Goal: Information Seeking & Learning: Check status

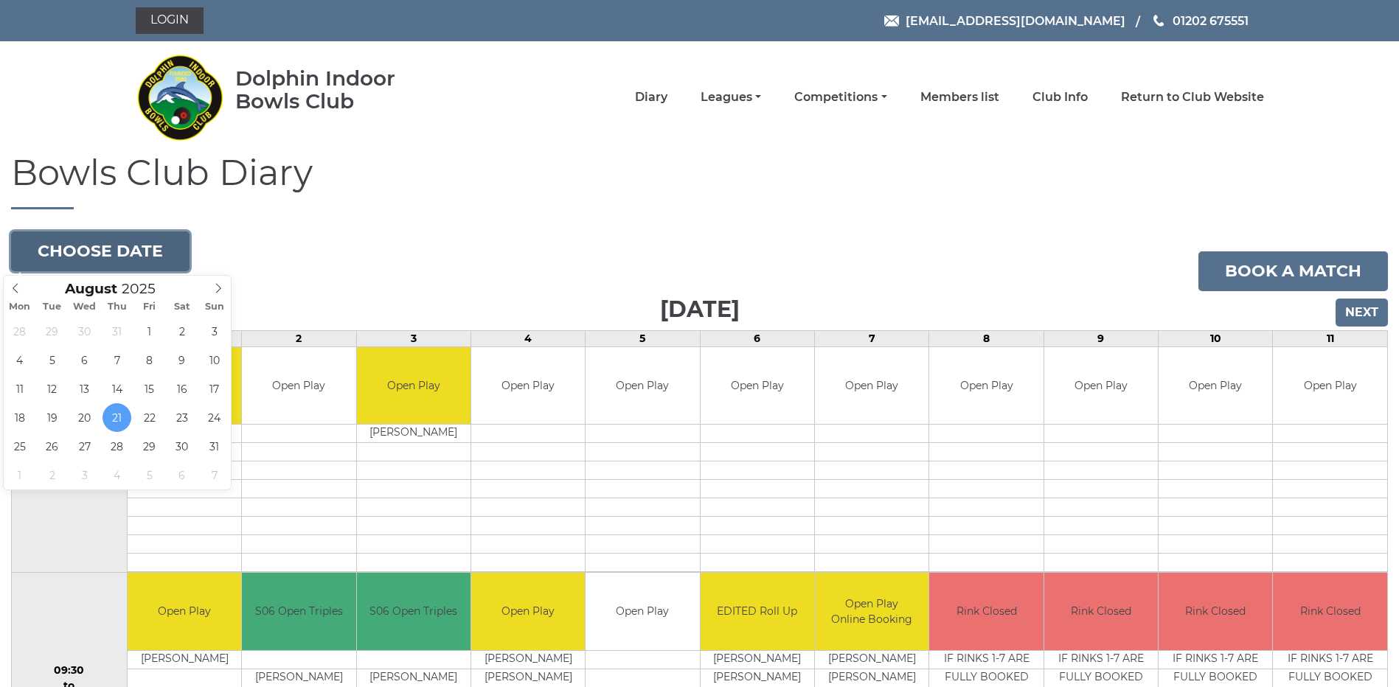
click at [146, 255] on button "Choose date" at bounding box center [100, 252] width 178 height 40
type input "2025-08-28"
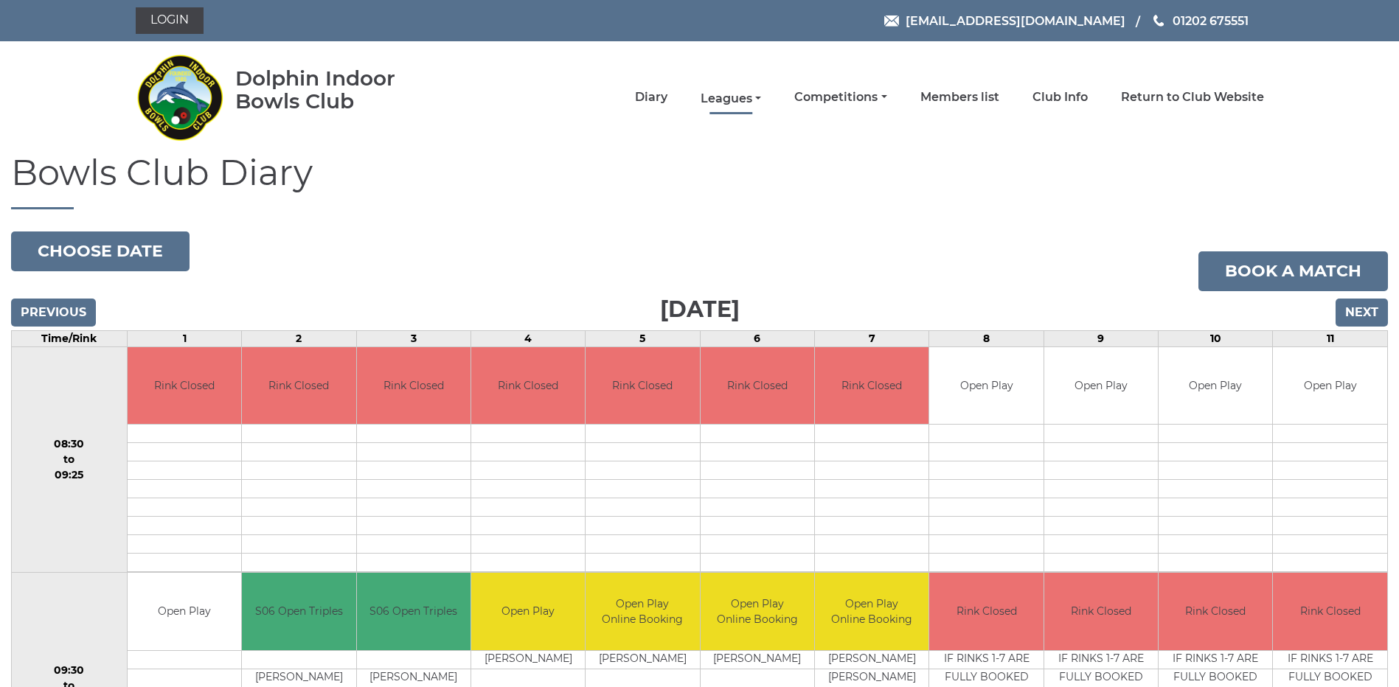
click at [729, 95] on link "Leagues" at bounding box center [731, 99] width 60 height 16
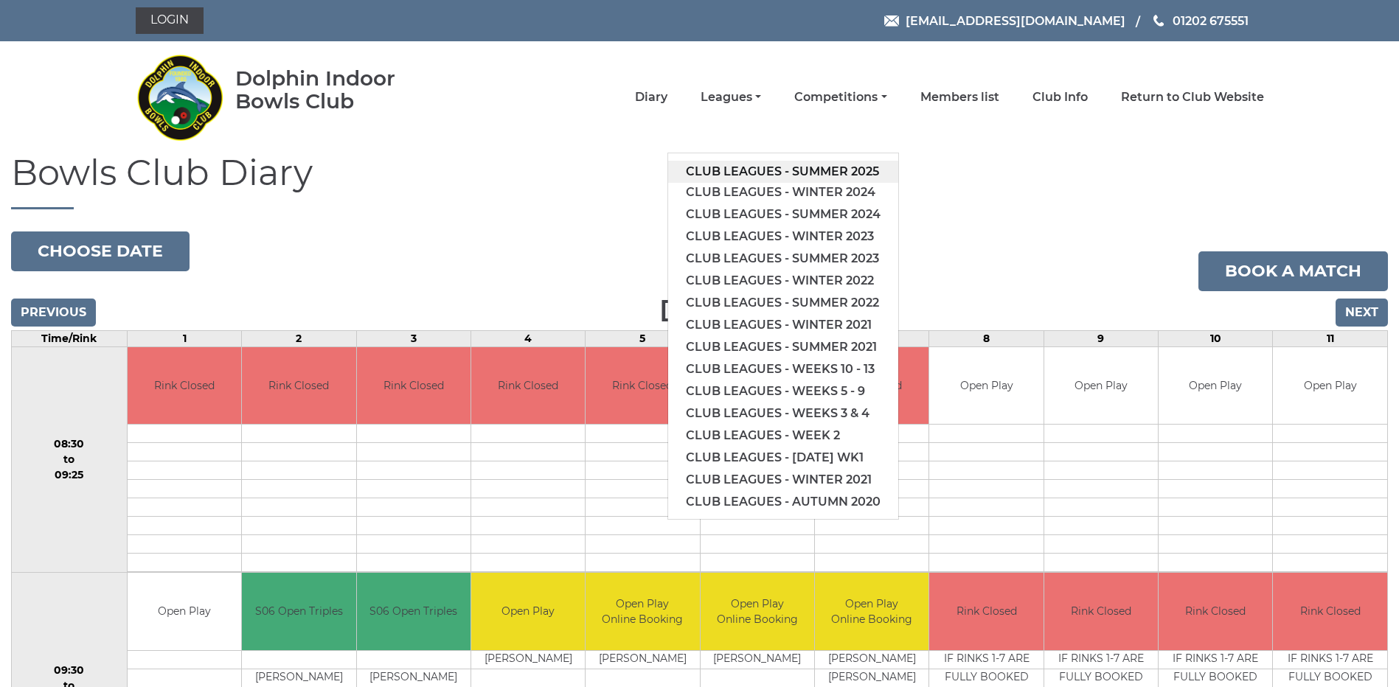
click at [737, 164] on link "Club leagues - Summer 2025" at bounding box center [783, 172] width 230 height 22
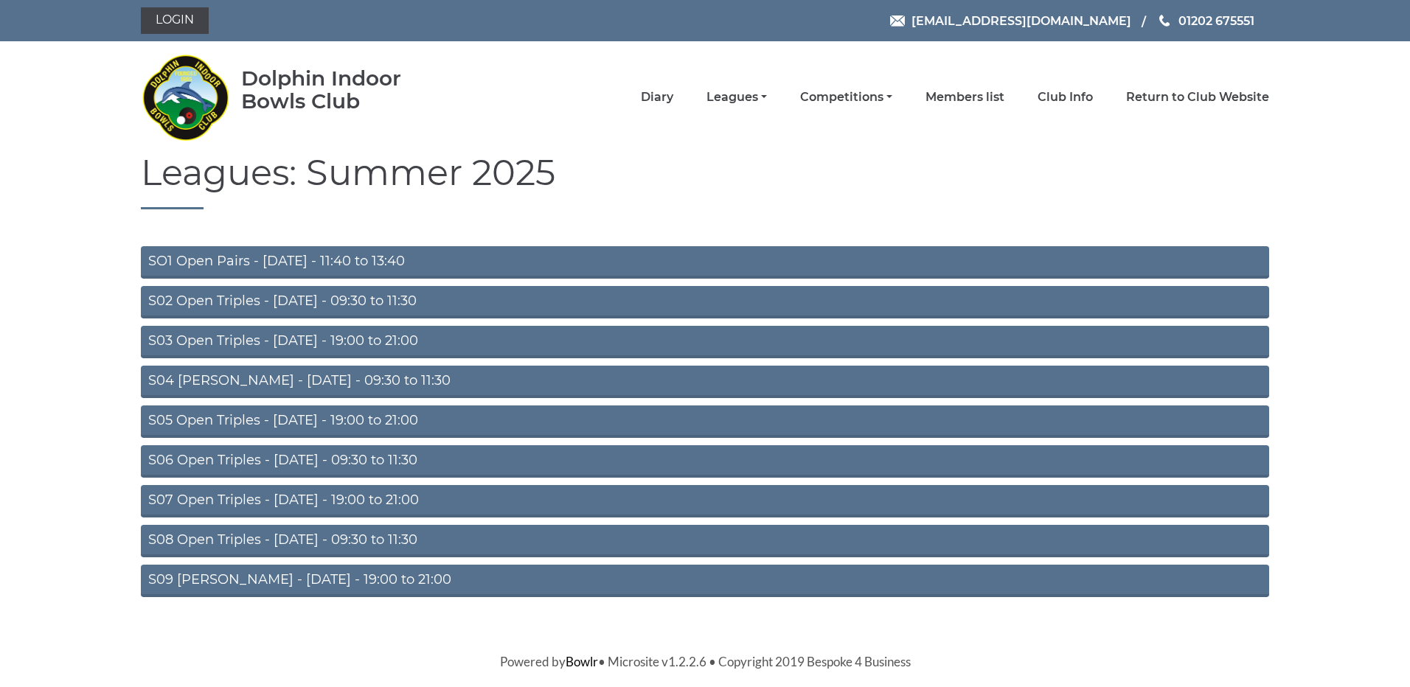
click at [278, 377] on link "S04 Aussie Pairs - Wednesday - 09:30 to 11:30" at bounding box center [705, 382] width 1128 height 32
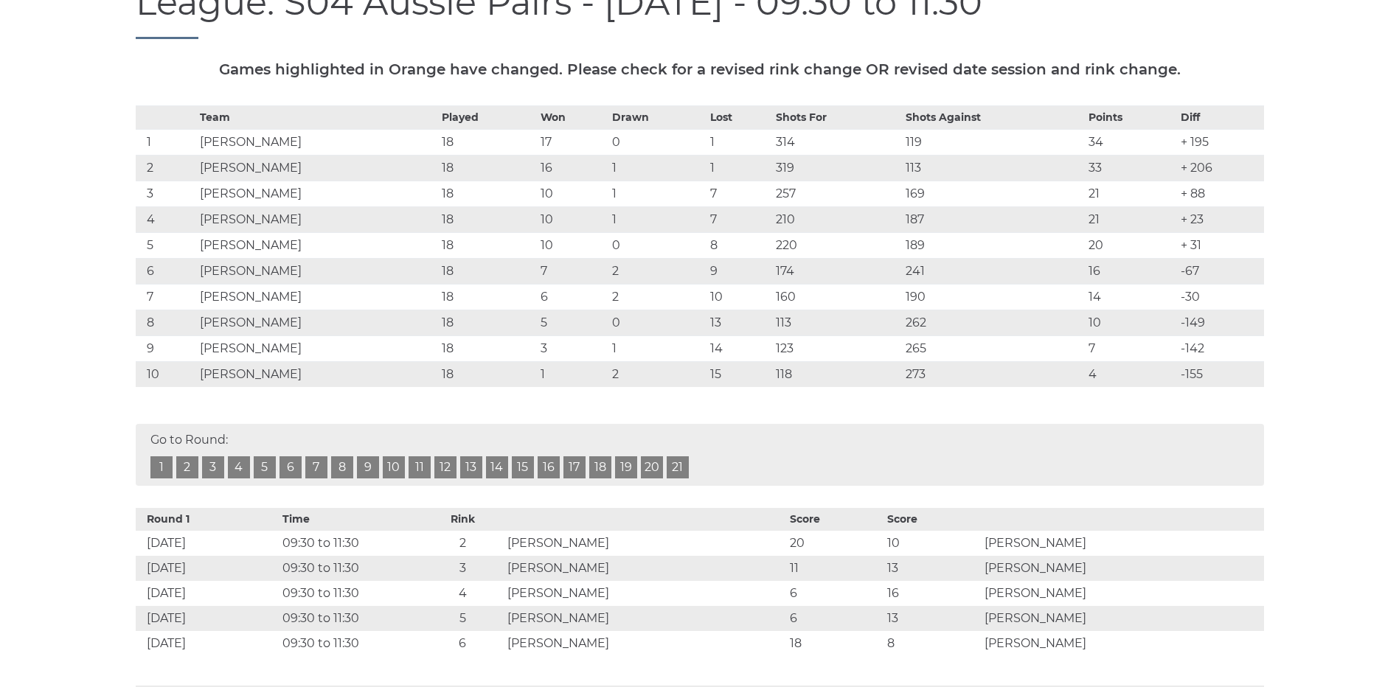
scroll to position [221, 0]
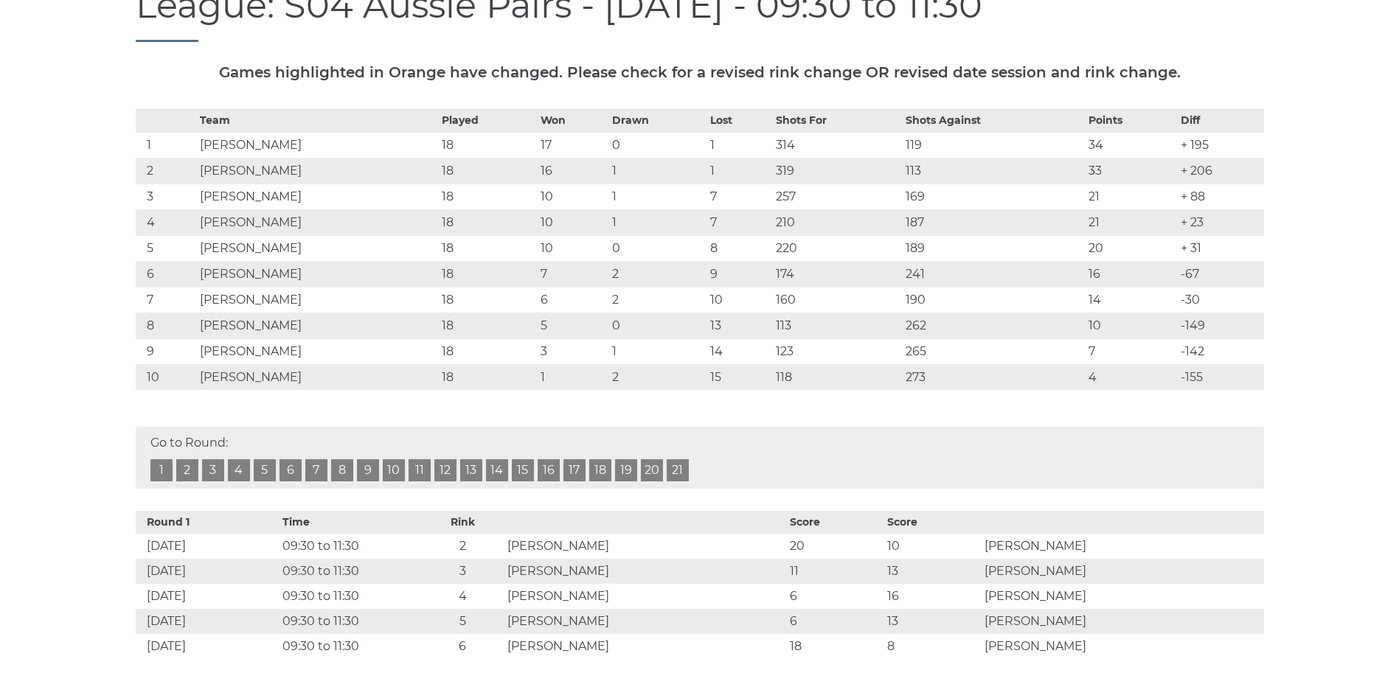
click at [594, 470] on link "18" at bounding box center [600, 470] width 22 height 22
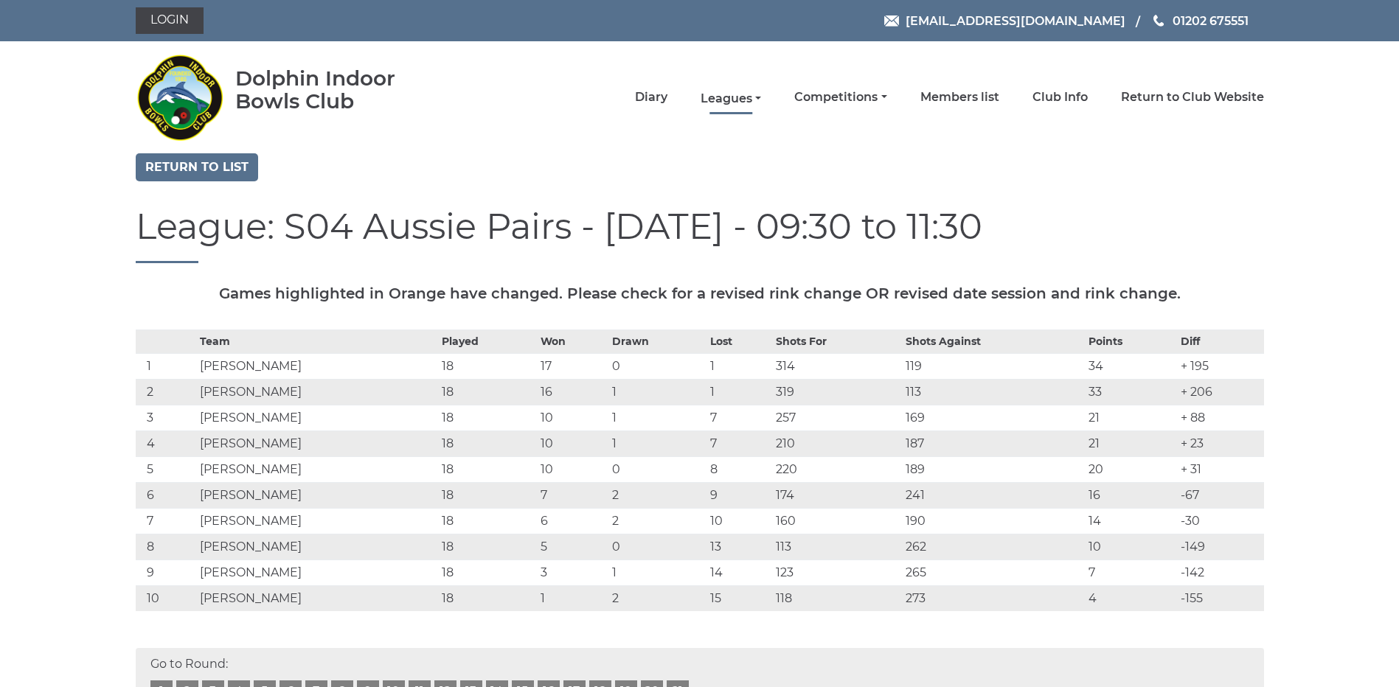
click at [727, 95] on link "Leagues" at bounding box center [731, 99] width 60 height 16
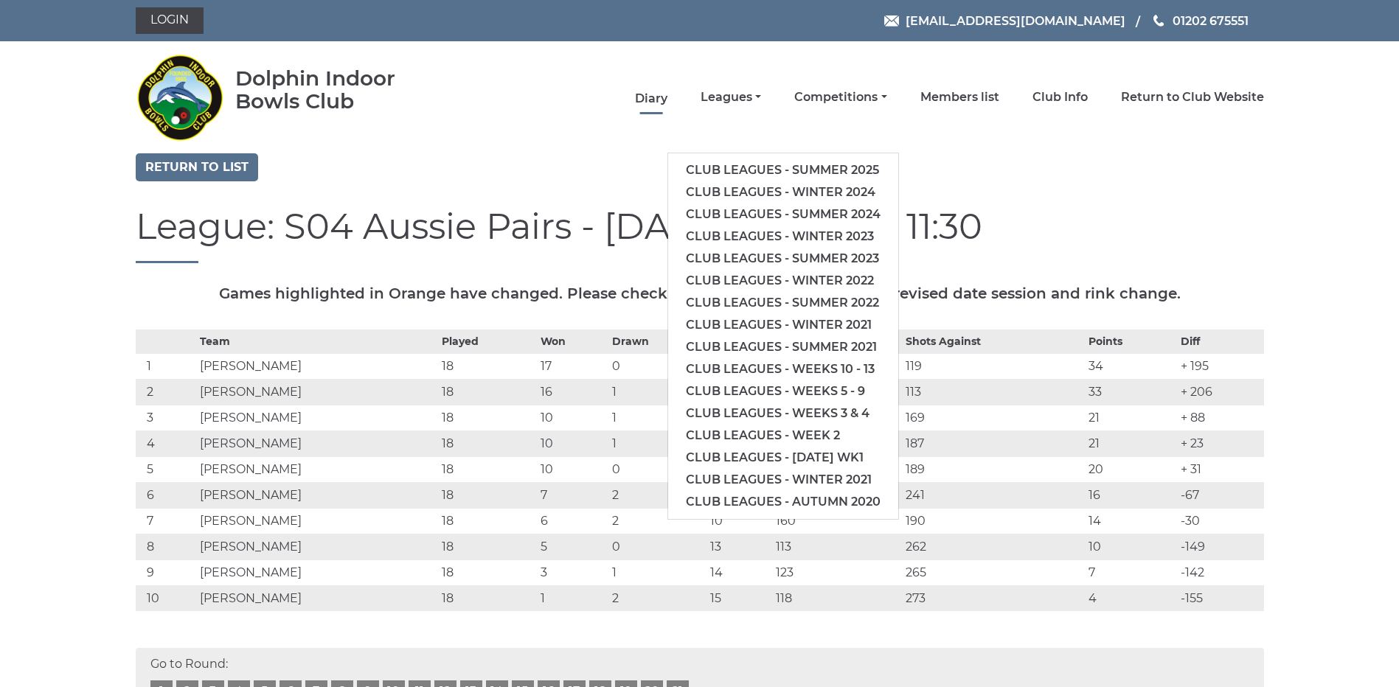
click at [660, 97] on link "Diary" at bounding box center [651, 99] width 32 height 16
